Goal: Use online tool/utility: Utilize a website feature to perform a specific function

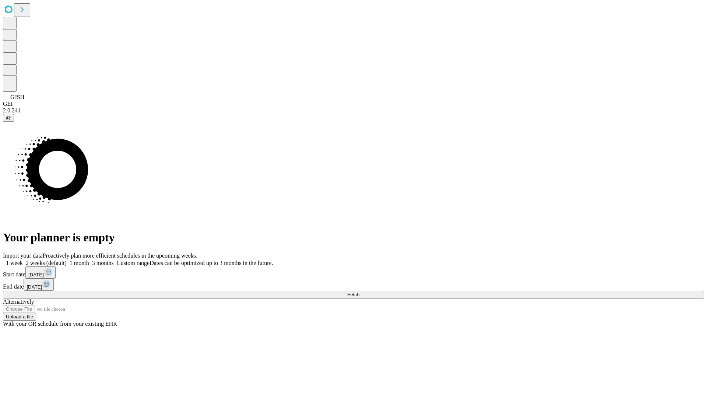
click at [360, 292] on span "Fetch" at bounding box center [353, 295] width 12 height 6
